Goal: Transaction & Acquisition: Book appointment/travel/reservation

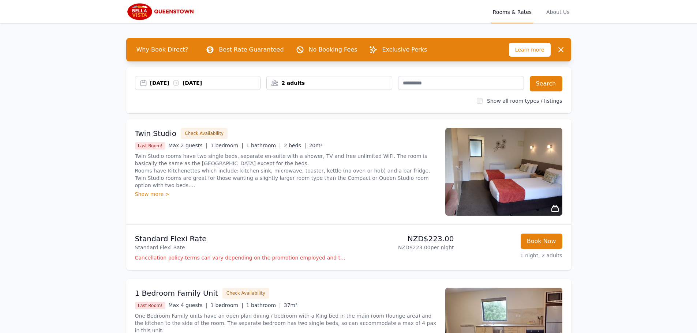
click at [206, 83] on div "[DATE] [DATE]" at bounding box center [205, 82] width 110 height 7
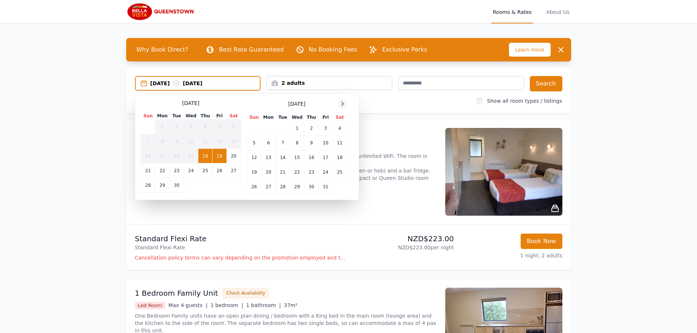
click at [339, 104] on div at bounding box center [342, 103] width 9 height 9
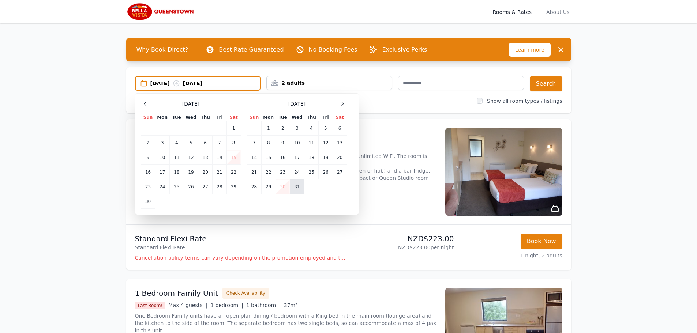
click at [297, 189] on td "31" at bounding box center [297, 187] width 14 height 15
click at [281, 189] on td "30" at bounding box center [282, 187] width 14 height 15
click at [342, 104] on icon at bounding box center [342, 104] width 6 height 6
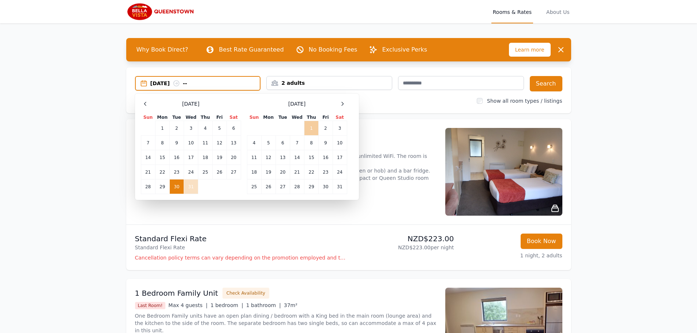
click at [312, 130] on td "1" at bounding box center [311, 128] width 14 height 15
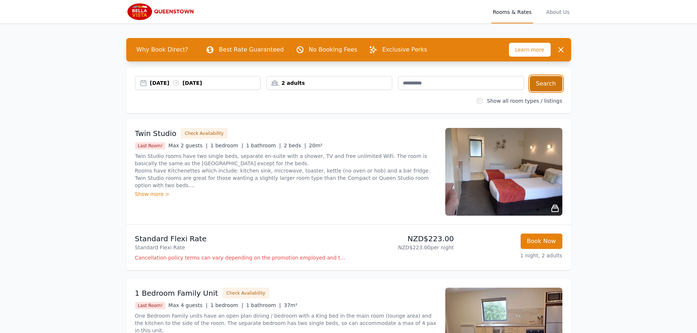
click at [552, 82] on button "Search" at bounding box center [546, 83] width 33 height 15
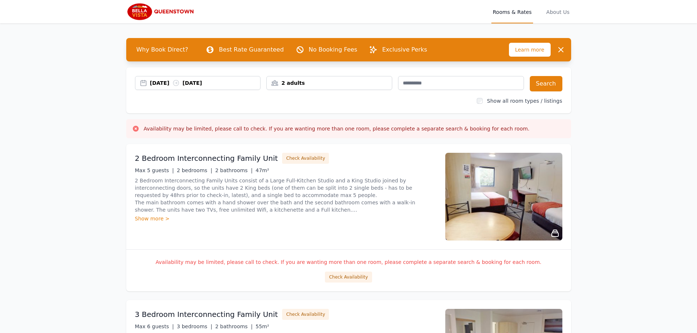
click at [542, 191] on img at bounding box center [503, 197] width 117 height 88
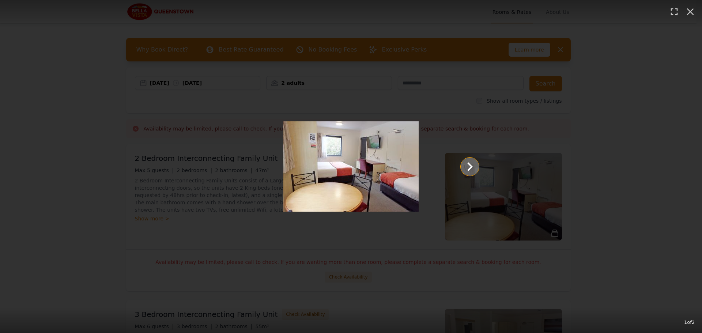
click at [473, 166] on icon "Show slide 2 of 2" at bounding box center [470, 167] width 18 height 18
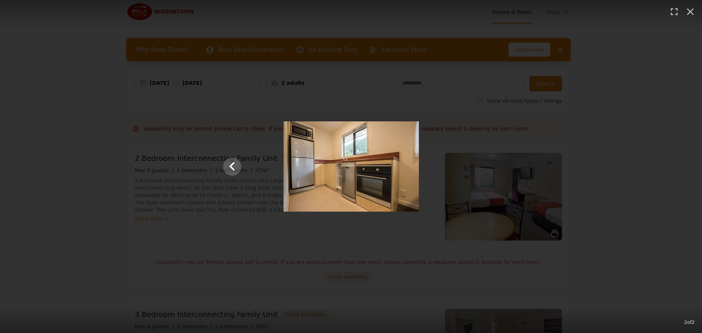
click at [473, 166] on div at bounding box center [351, 166] width 271 height 90
